Goal: Find specific page/section: Find specific page/section

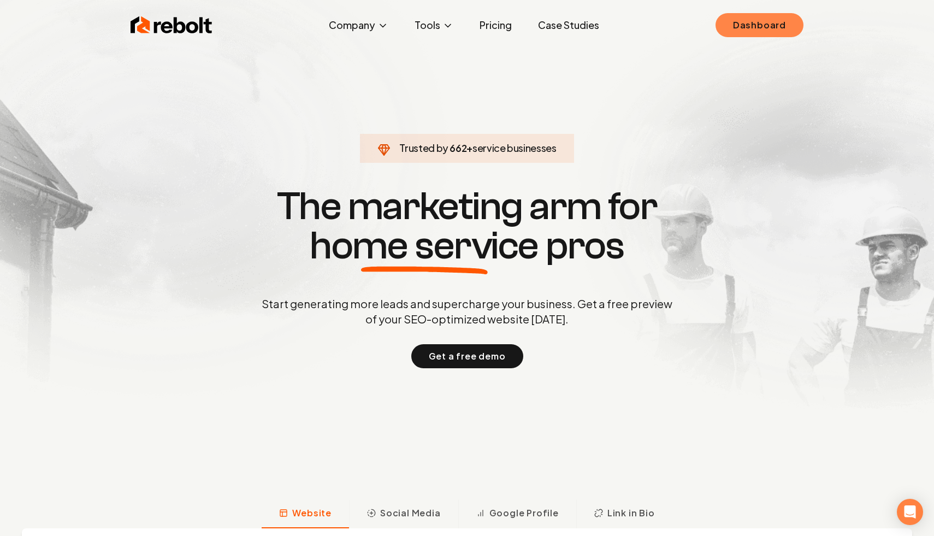
click at [754, 27] on link "Dashboard" at bounding box center [760, 25] width 88 height 24
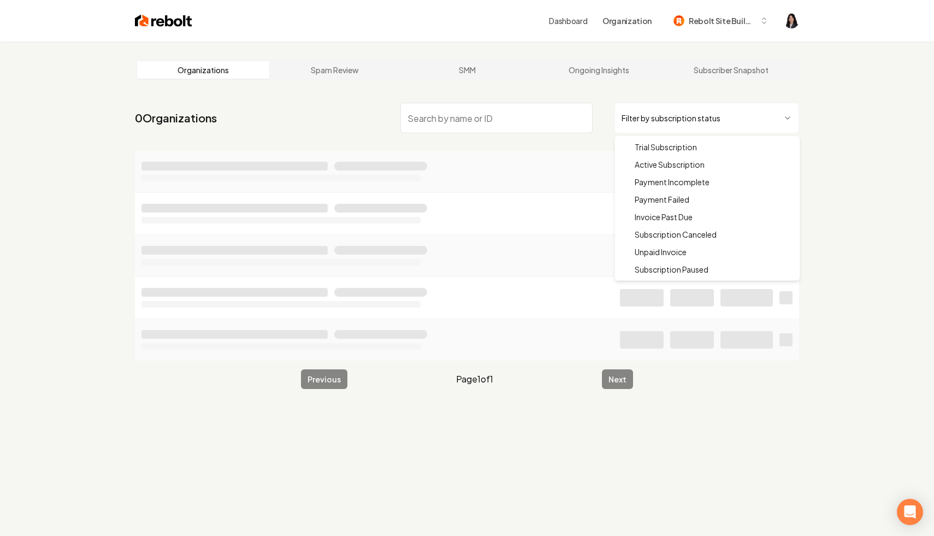
click at [676, 131] on html "Dashboard Organization Rebolt Site Builder Organizations Spam Review SMM Ongoin…" at bounding box center [467, 268] width 934 height 536
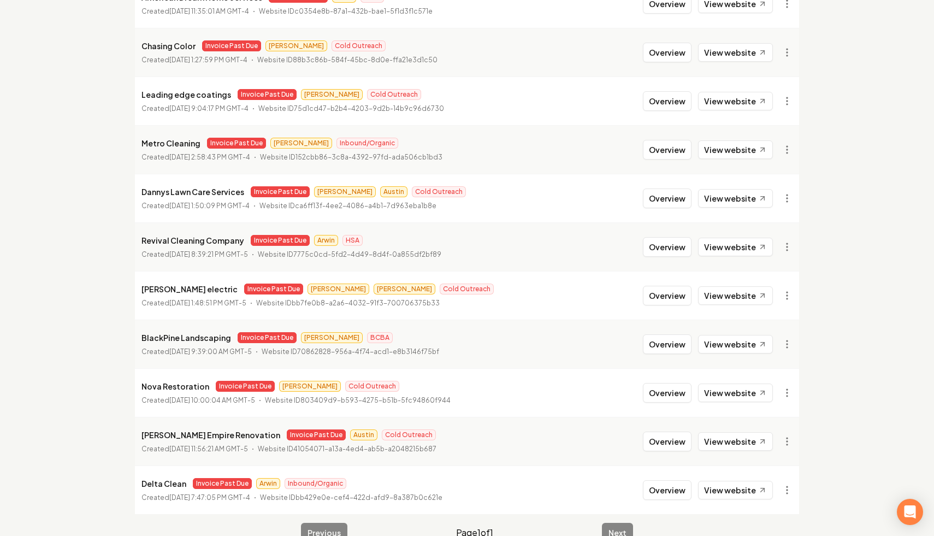
scroll to position [973, 0]
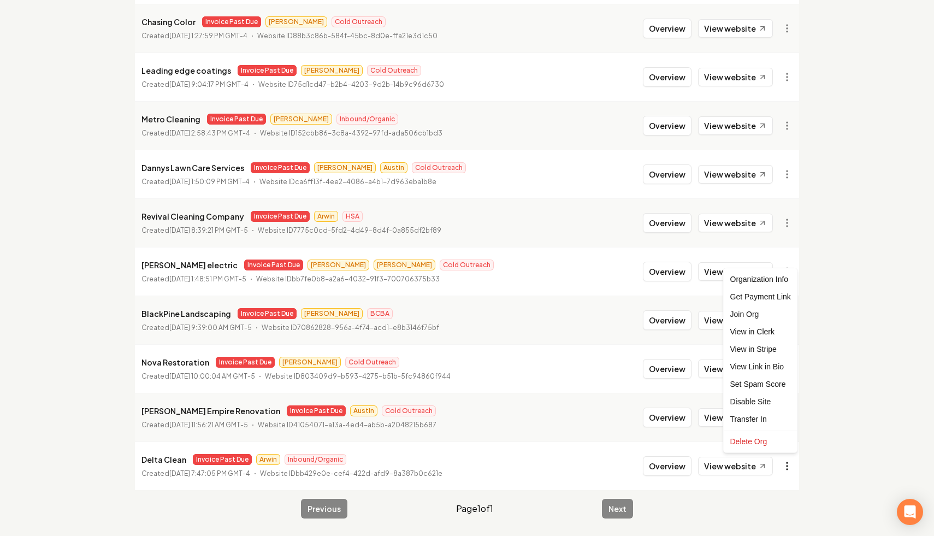
click at [766, 329] on link "View in Clerk" at bounding box center [760, 331] width 69 height 17
click at [774, 355] on link "View in Stripe" at bounding box center [760, 348] width 69 height 17
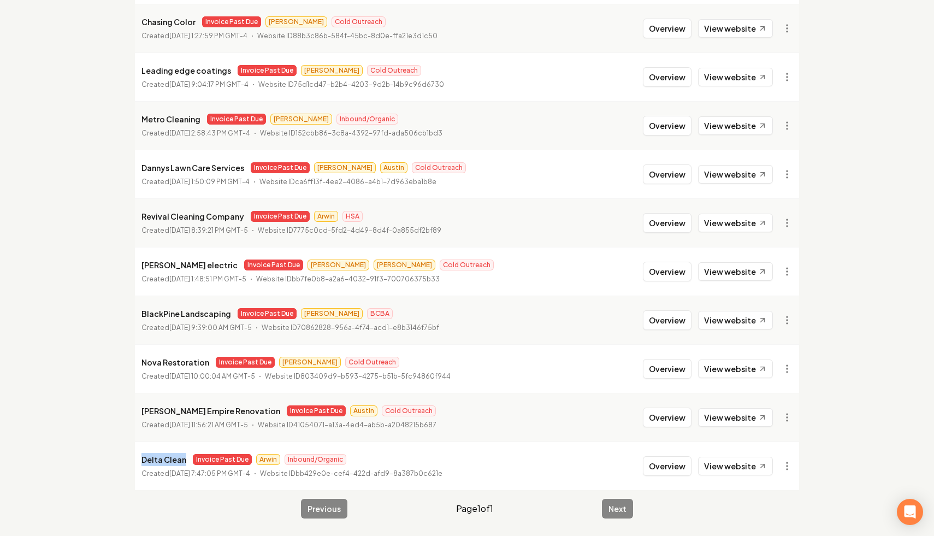
drag, startPoint x: 183, startPoint y: 462, endPoint x: 136, endPoint y: 459, distance: 47.1
click at [136, 459] on li "Delta Clean Invoice Past Due Arwin Inbound/Organic Created [DATE] 7:47:05 PM GM…" at bounding box center [467, 465] width 664 height 49
copy p "Delta Clean"
click at [749, 469] on link "View website" at bounding box center [735, 466] width 75 height 19
